Goal: Transaction & Acquisition: Purchase product/service

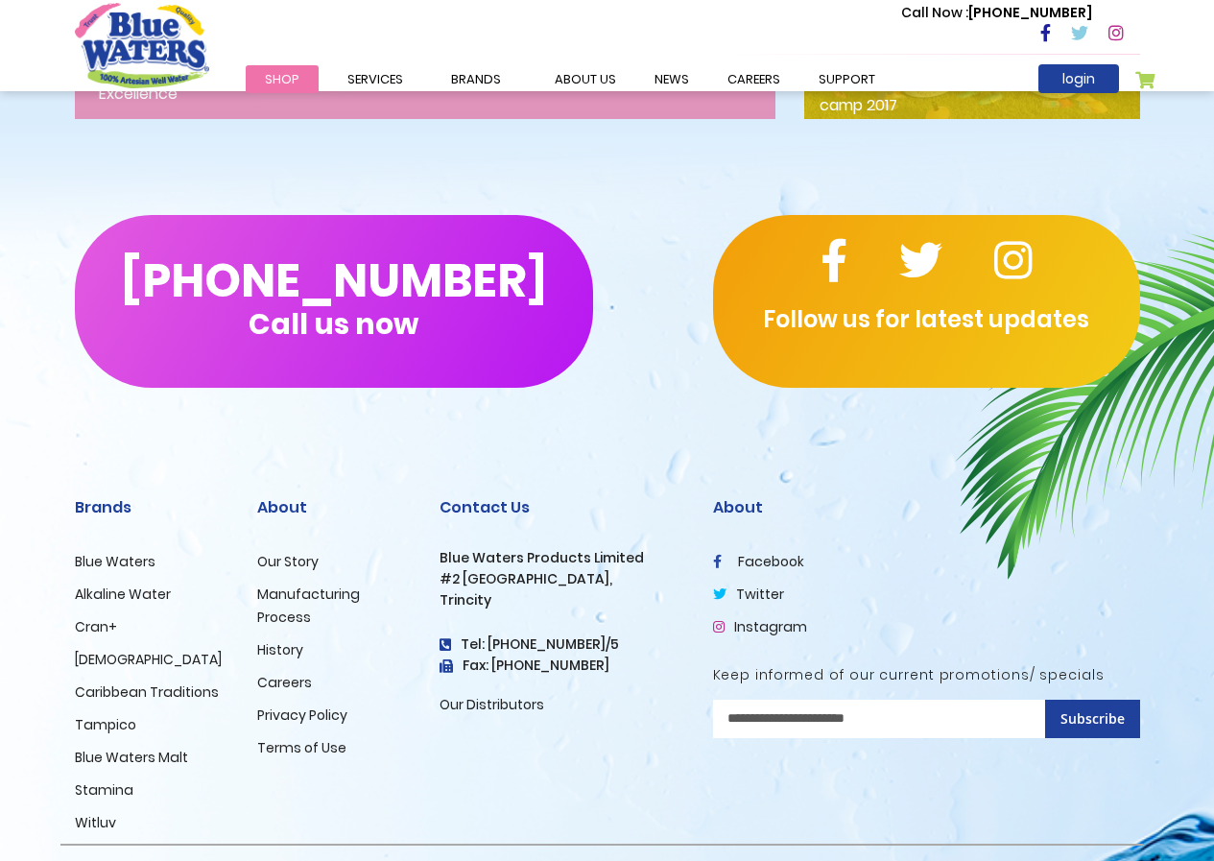
scroll to position [3028, 0]
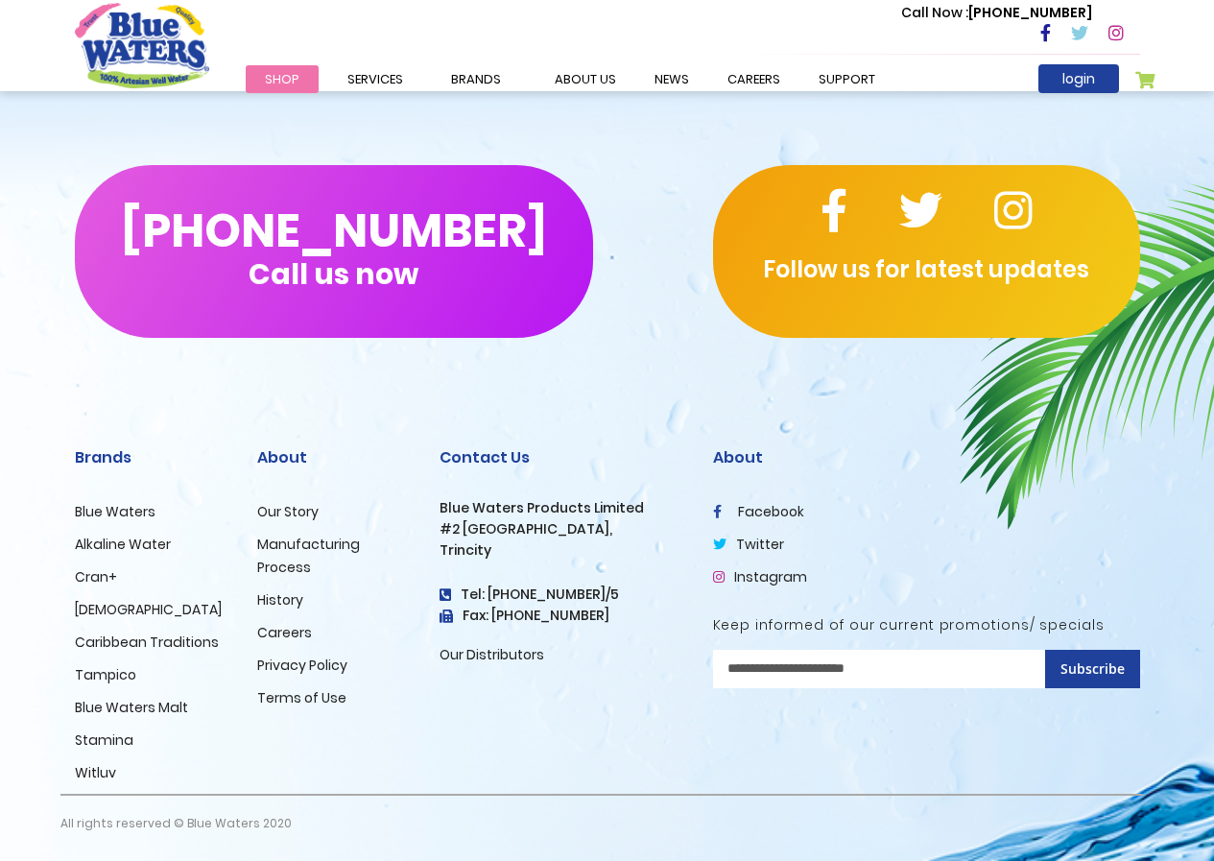
click at [127, 511] on link "Blue Waters" at bounding box center [115, 511] width 81 height 19
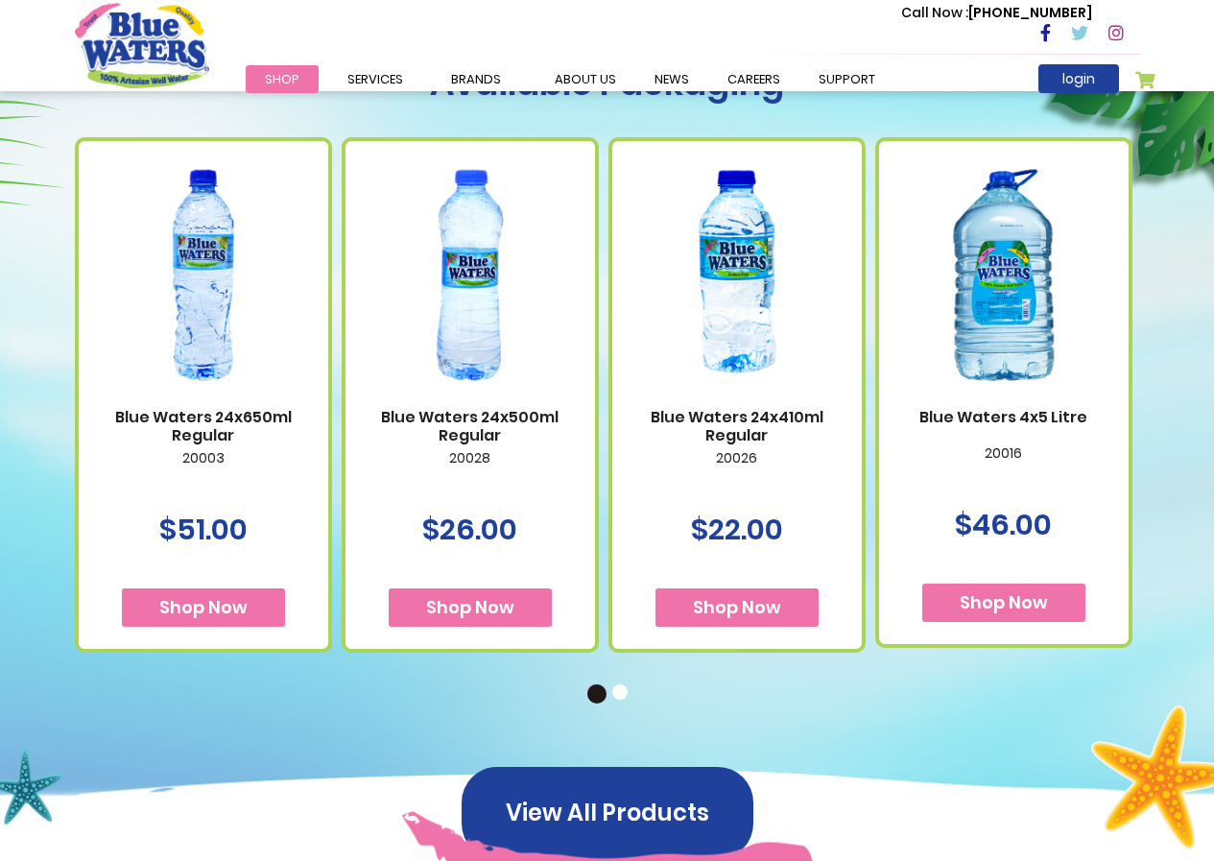
scroll to position [1151, 0]
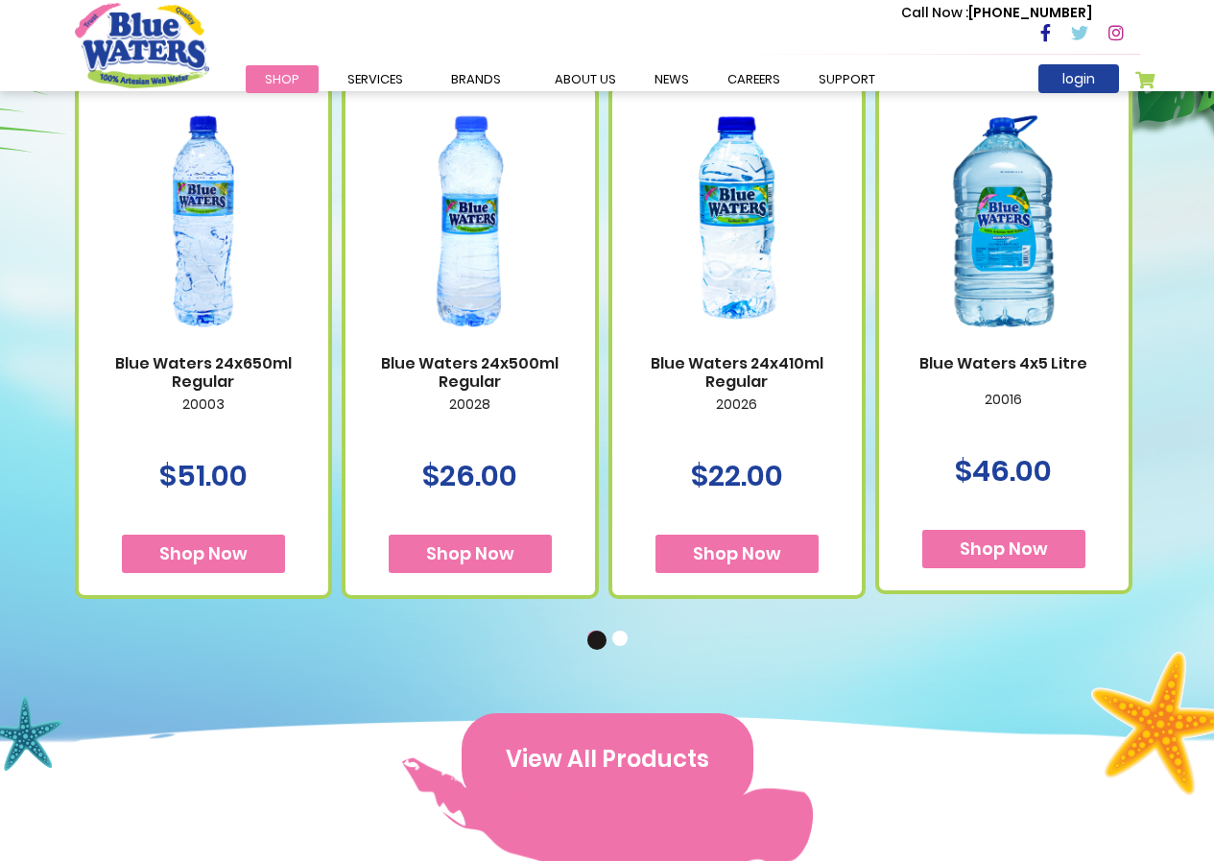
click at [602, 756] on button "View All Products" at bounding box center [608, 759] width 292 height 92
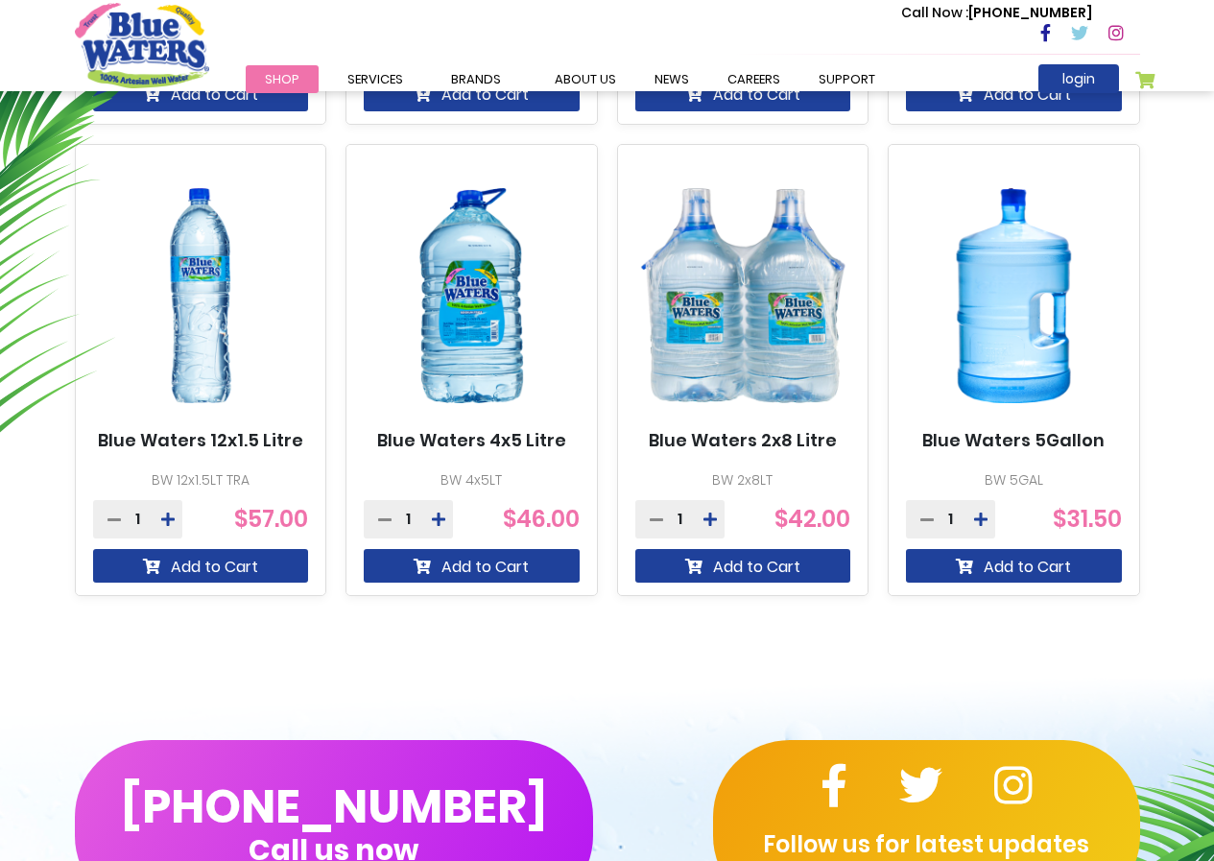
scroll to position [1132, 0]
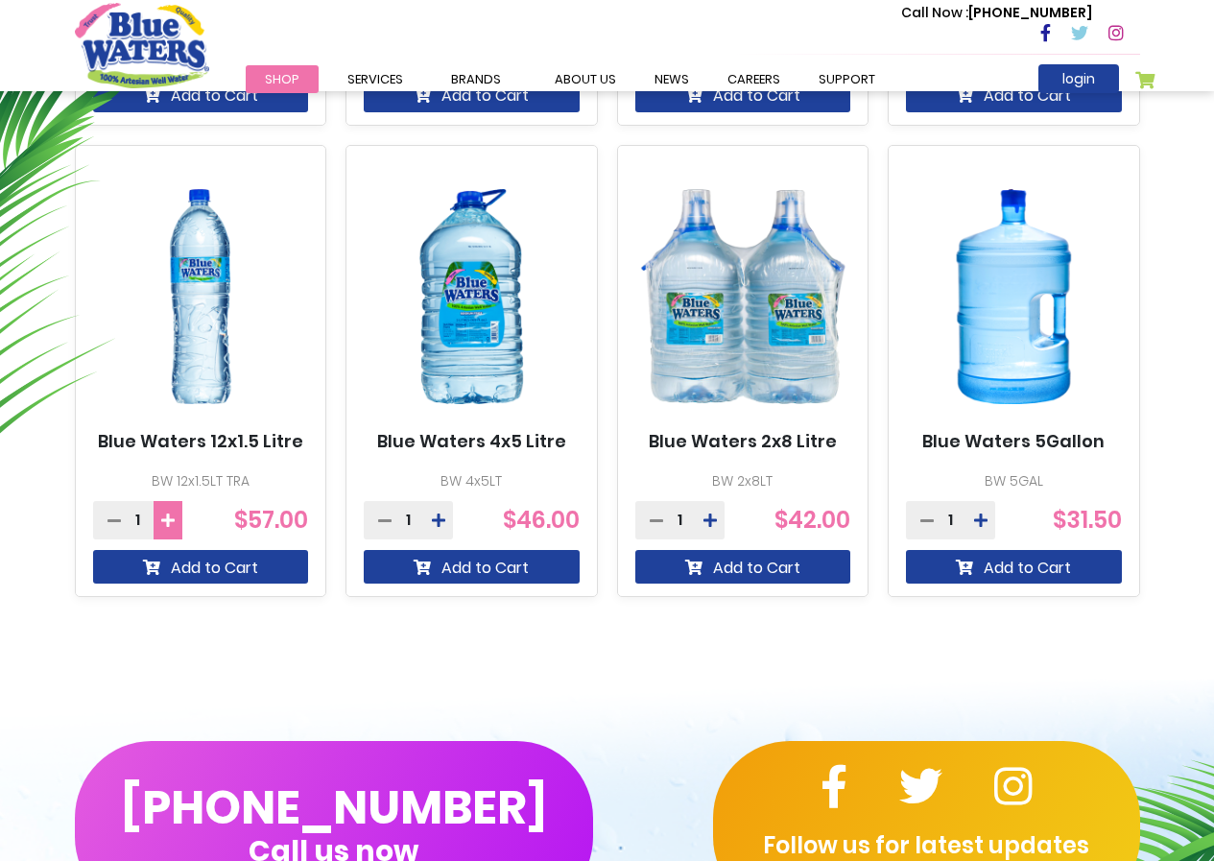
click at [176, 528] on button at bounding box center [168, 520] width 29 height 38
click at [168, 526] on icon at bounding box center [167, 519] width 13 height 15
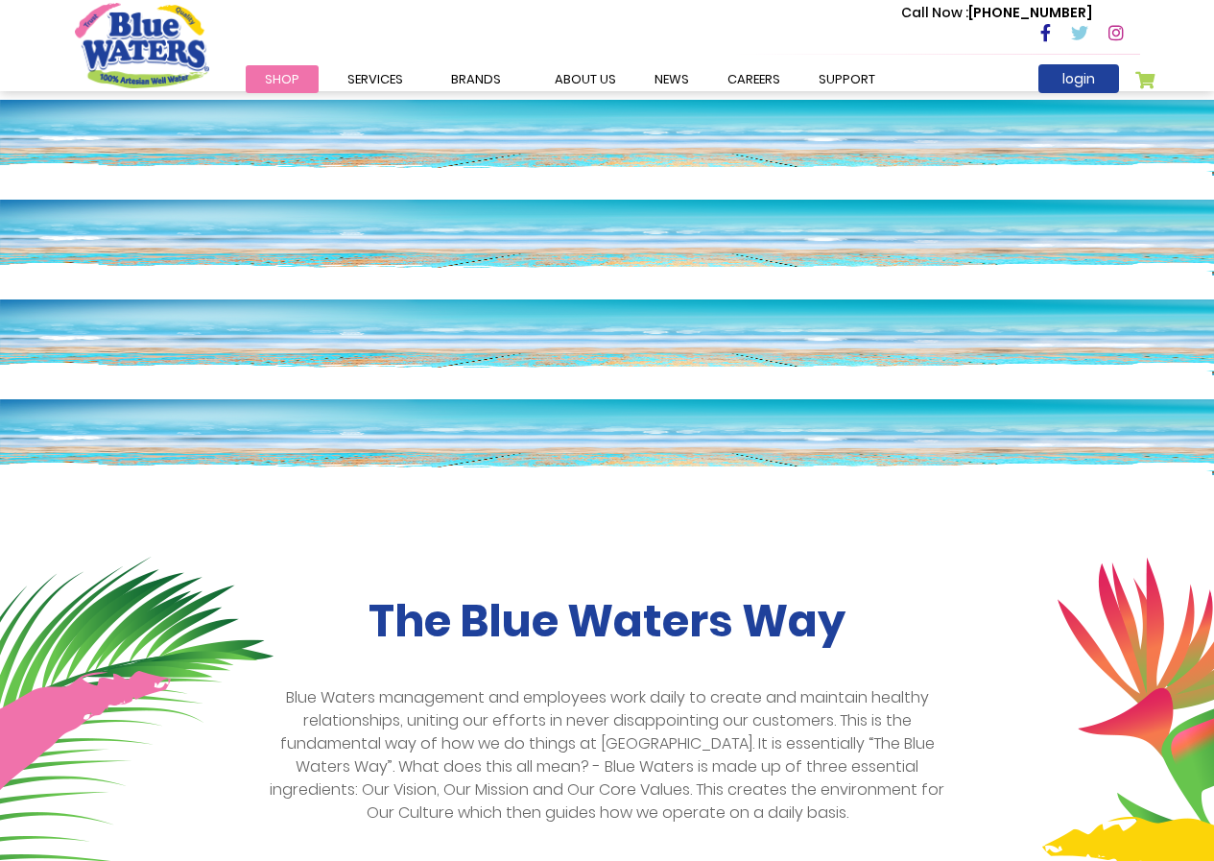
scroll to position [3028, 0]
